Goal: Task Accomplishment & Management: Use online tool/utility

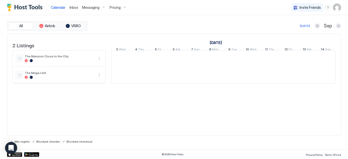
scroll to position [0, 280]
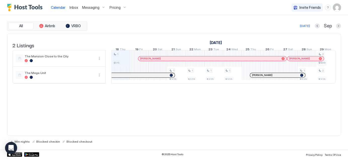
click at [159, 101] on div "2 Listings [DATE] [DATE] 3 Wed 4 Thu 5 Fri 6 Sat 7 Sun 8 Mon 9 Tue 10 Wed 11 Th…" at bounding box center [174, 85] width 334 height 102
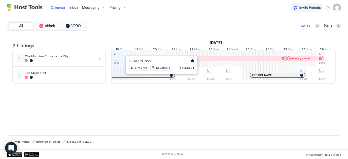
click at [160, 77] on div at bounding box center [160, 75] width 4 height 4
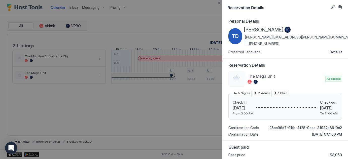
scroll to position [83, 0]
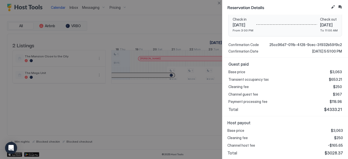
click at [142, 108] on div at bounding box center [174, 79] width 348 height 159
click at [218, 3] on button "Close" at bounding box center [219, 3] width 6 height 6
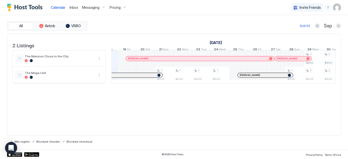
scroll to position [0, 0]
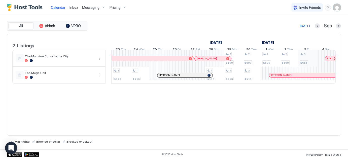
click at [308, 63] on div "1 $515 1 $325 1 $325 1 $325 1 $325 1 $325 2 $500 2 $325 2 $500 2 $325 2 $500 2 …" at bounding box center [224, 66] width 970 height 33
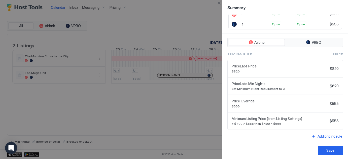
click at [255, 84] on div "PriceLabs Min Nights Set Minimum Night Requirement to 3" at bounding box center [280, 86] width 96 height 9
click at [281, 122] on span "if $400 > $555 then $400 = $555" at bounding box center [280, 124] width 96 height 4
click at [332, 134] on div "Add pricing rule" at bounding box center [330, 136] width 25 height 5
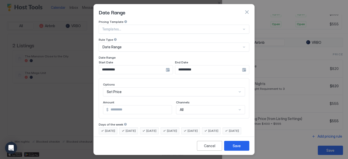
click at [249, 11] on button "button" at bounding box center [246, 12] width 5 height 5
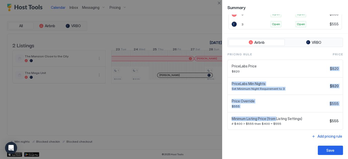
drag, startPoint x: 274, startPoint y: 73, endPoint x: 276, endPoint y: 114, distance: 40.9
click at [276, 114] on div "PriceLabs Price $820 $820 PriceLabs Min Nights Set Minimum Night Requirement to…" at bounding box center [286, 95] width 116 height 70
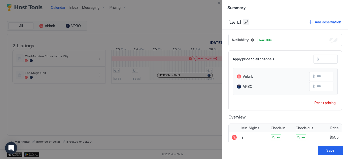
drag, startPoint x: 261, startPoint y: 22, endPoint x: 268, endPoint y: 21, distance: 6.8
click at [268, 21] on div "[DATE] Add Reservation" at bounding box center [286, 22] width 114 height 7
click at [249, 21] on button "Edit date range" at bounding box center [246, 22] width 6 height 6
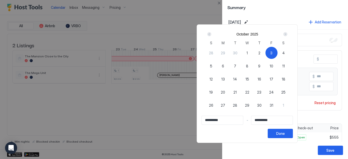
click at [272, 14] on div at bounding box center [174, 79] width 348 height 159
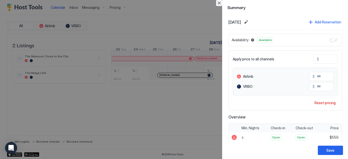
click at [219, 0] on button "Close" at bounding box center [219, 3] width 6 height 6
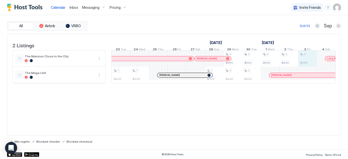
click at [307, 59] on div "1 $515 1 $325 1 $325 1 $325 1 $325 1 $325 2 $500 2 $325 2 $500 2 $325 2 $500 2 …" at bounding box center [224, 66] width 970 height 33
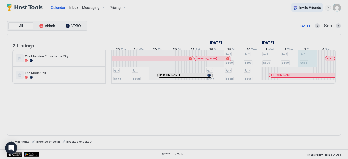
type input "***"
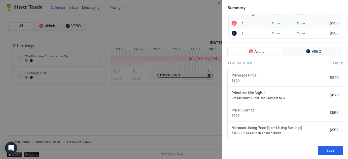
scroll to position [123, 0]
